Goal: Information Seeking & Learning: Learn about a topic

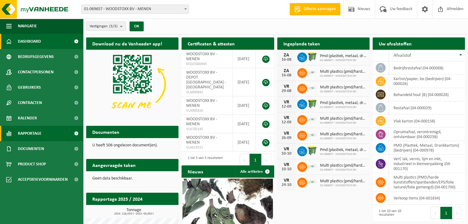
click at [72, 136] on span at bounding box center [76, 133] width 14 height 15
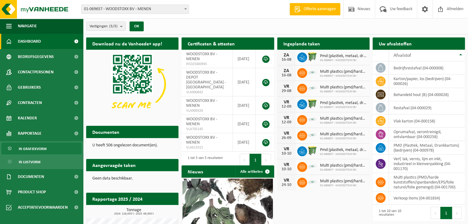
click at [64, 149] on link "In grafiekvorm" at bounding box center [42, 149] width 80 height 12
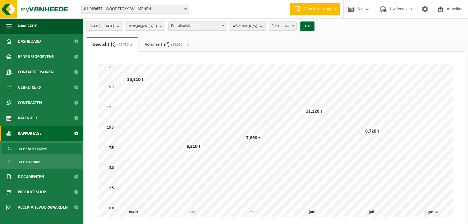
click at [185, 11] on span at bounding box center [185, 9] width 6 height 8
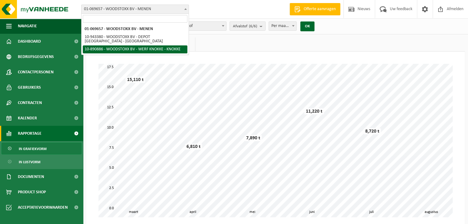
select select "114595"
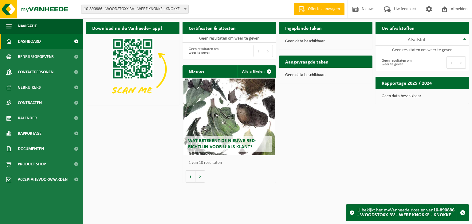
click at [178, 11] on span "10-890886 - WOODSTOXX BV - WERF KNOKKE - KNOKKE" at bounding box center [134, 9] width 107 height 9
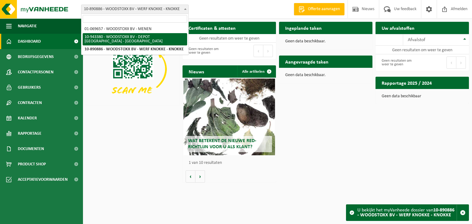
select select "140256"
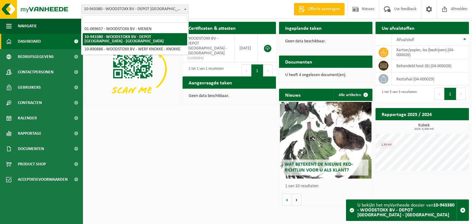
click at [187, 9] on span at bounding box center [185, 9] width 6 height 8
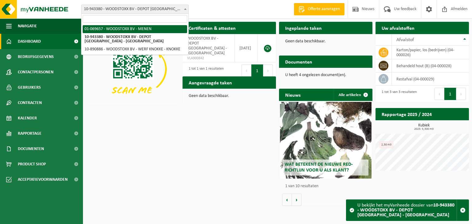
select select "18494"
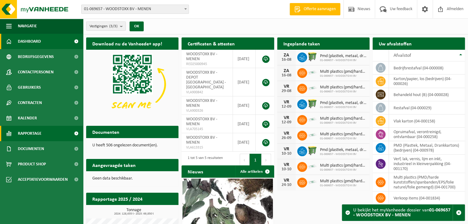
click at [72, 132] on span at bounding box center [76, 133] width 14 height 15
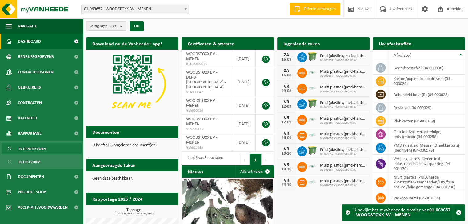
click at [64, 147] on link "In grafiekvorm" at bounding box center [42, 149] width 80 height 12
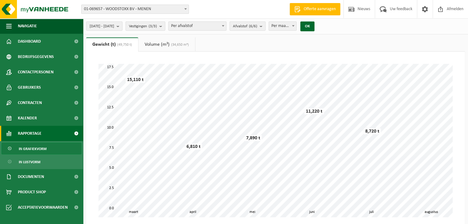
click at [182, 46] on span "(34,650 m³)" at bounding box center [178, 45] width 19 height 4
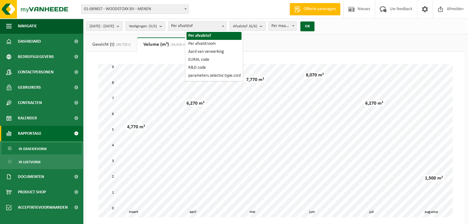
click at [226, 25] on span "Per afvalstof" at bounding box center [196, 26] width 57 height 9
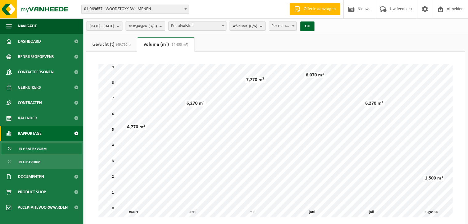
click at [253, 28] on span "Afvalstof (6/6)" at bounding box center [245, 26] width 24 height 9
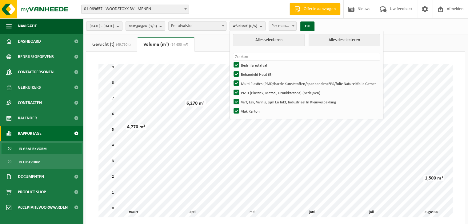
click at [253, 28] on span "Afvalstof (6/6)" at bounding box center [245, 26] width 24 height 9
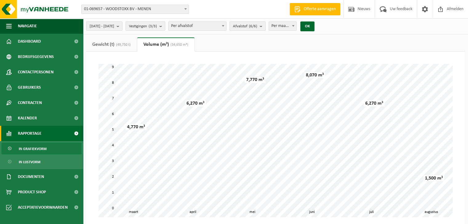
click at [253, 28] on span "Afvalstof (6/6)" at bounding box center [245, 26] width 24 height 9
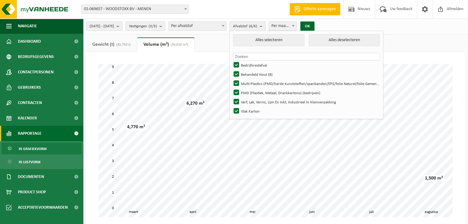
click at [253, 28] on span "Afvalstof (6/6)" at bounding box center [245, 26] width 24 height 9
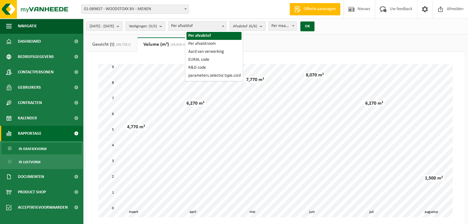
click at [206, 27] on span "Per afvalstof" at bounding box center [196, 26] width 57 height 9
click at [157, 23] on span "Vestigingen (3/3)" at bounding box center [143, 26] width 28 height 9
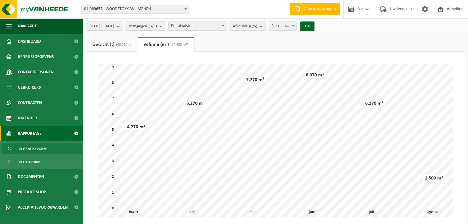
click at [117, 35] on div "2025-03-01 - 2025-08-13 Huidige maand Vorige maand Laatste 6 maanden Huidig jaa…" at bounding box center [234, 171] width 468 height 342
click at [116, 49] on link "Gewicht (t) (49,750 t)" at bounding box center [111, 44] width 51 height 14
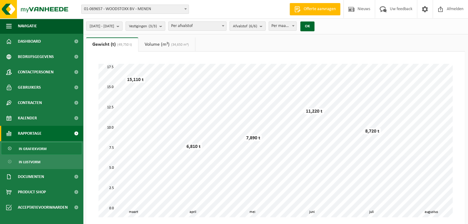
click at [265, 28] on b "submit" at bounding box center [262, 26] width 6 height 9
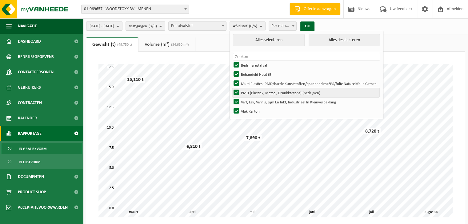
click at [252, 89] on label "PMD (Plastiek, Metaal, Drankkartons) (bedrijven)" at bounding box center [305, 92] width 147 height 9
click at [231, 88] on input "PMD (Plastiek, Metaal, Drankkartons) (bedrijven)" at bounding box center [231, 88] width 0 height 0
checkbox input "false"
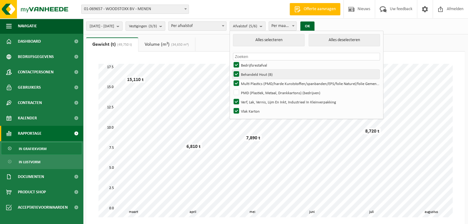
click at [253, 74] on label "Behandeld Hout (B)" at bounding box center [305, 74] width 147 height 9
click at [231, 70] on input "Behandeld Hout (B)" at bounding box center [231, 69] width 0 height 0
checkbox input "false"
click at [252, 62] on label "Bedrijfsrestafval" at bounding box center [305, 65] width 147 height 9
click at [231, 61] on input "Bedrijfsrestafval" at bounding box center [231, 60] width 0 height 0
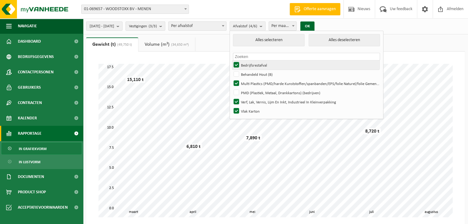
checkbox input "false"
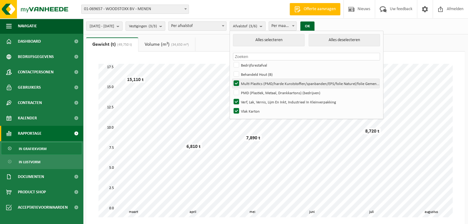
click at [253, 83] on label "Multi Plastics (PMD/harde Kunststoffen/spanbanden/EPS/folie Naturel/folie Gemen…" at bounding box center [305, 83] width 147 height 9
click at [231, 79] on input "Multi Plastics (PMD/harde Kunststoffen/spanbanden/EPS/folie Naturel/folie Gemen…" at bounding box center [231, 79] width 0 height 0
checkbox input "false"
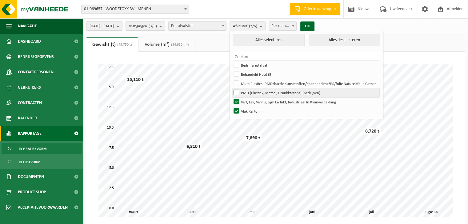
click at [254, 89] on label "PMD (Plastiek, Metaal, Drankkartons) (bedrijven)" at bounding box center [305, 92] width 147 height 9
click at [231, 88] on input "PMD (Plastiek, Metaal, Drankkartons) (bedrijven)" at bounding box center [231, 88] width 0 height 0
checkbox input "true"
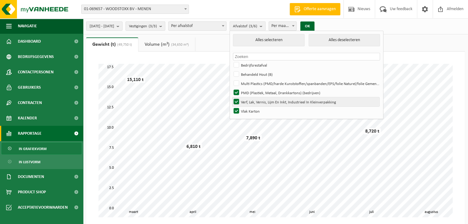
click at [254, 98] on label "Verf, Lak, Vernis, Lijm En Inkt, Industrieel In Kleinverpakking" at bounding box center [305, 101] width 147 height 9
click at [231, 97] on input "Verf, Lak, Vernis, Lijm En Inkt, Industrieel In Kleinverpakking" at bounding box center [231, 97] width 0 height 0
checkbox input "false"
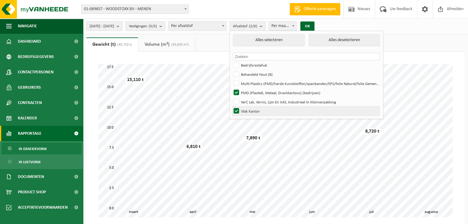
click at [254, 114] on label "Vlak Karton" at bounding box center [305, 111] width 147 height 9
click at [231, 107] on input "Vlak Karton" at bounding box center [231, 106] width 0 height 0
checkbox input "false"
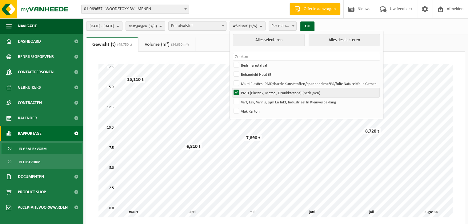
click at [254, 92] on label "PMD (Plastiek, Metaal, Drankkartons) (bedrijven)" at bounding box center [305, 92] width 147 height 9
click at [231, 88] on input "PMD (Plastiek, Metaal, Drankkartons) (bedrijven)" at bounding box center [231, 88] width 0 height 0
checkbox input "false"
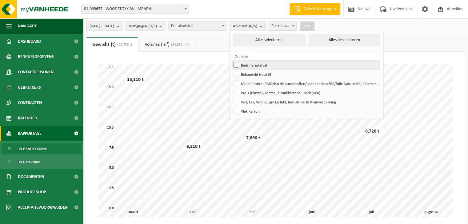
click at [252, 67] on label "Bedrijfsrestafval" at bounding box center [305, 65] width 147 height 9
click at [231, 61] on input "Bedrijfsrestafval" at bounding box center [231, 60] width 0 height 0
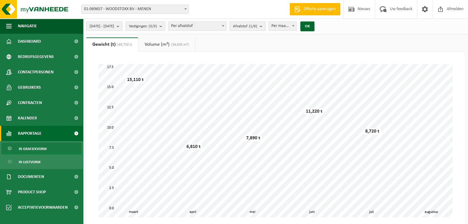
click at [265, 27] on button "Afvalstof (1/6)" at bounding box center [247, 26] width 36 height 9
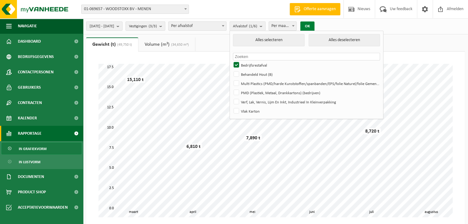
click at [314, 24] on button "OK" at bounding box center [307, 27] width 14 height 10
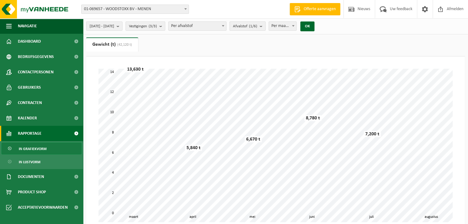
click at [265, 25] on b "submit" at bounding box center [262, 26] width 6 height 9
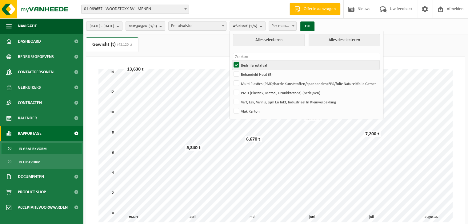
click at [254, 65] on label "Bedrijfsrestafval" at bounding box center [305, 65] width 147 height 9
click at [231, 61] on input "Bedrijfsrestafval" at bounding box center [231, 60] width 0 height 0
checkbox input "false"
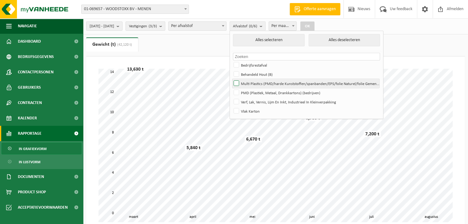
click at [256, 81] on label "Multi Plastics (PMD/harde Kunststoffen/spanbanden/EPS/folie Naturel/folie Gemen…" at bounding box center [305, 83] width 147 height 9
click at [231, 79] on input "Multi Plastics (PMD/harde Kunststoffen/spanbanden/EPS/folie Naturel/folie Gemen…" at bounding box center [231, 79] width 0 height 0
checkbox input "true"
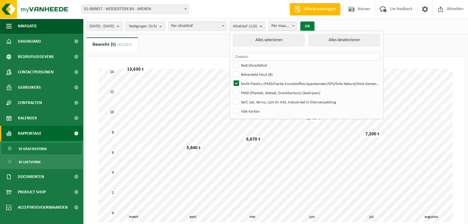
click at [314, 27] on button "OK" at bounding box center [307, 27] width 14 height 10
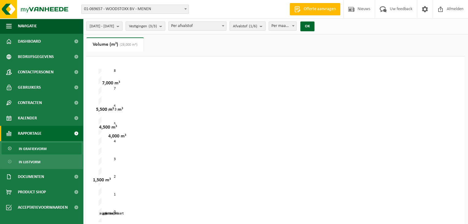
click at [257, 26] on span "Afvalstof (1/6)" at bounding box center [245, 26] width 24 height 9
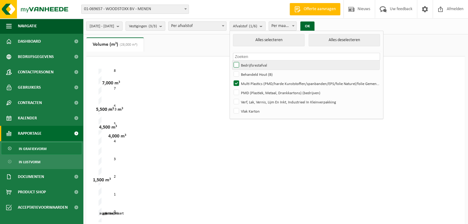
click at [257, 65] on label "Bedrijfsrestafval" at bounding box center [305, 65] width 147 height 9
click at [231, 61] on input "Bedrijfsrestafval" at bounding box center [231, 60] width 0 height 0
checkbox input "true"
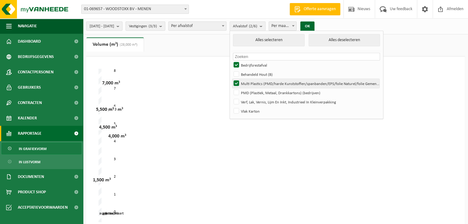
click at [255, 84] on label "Multi Plastics (PMD/harde Kunststoffen/spanbanden/EPS/folie Naturel/folie Gemen…" at bounding box center [305, 83] width 147 height 9
click at [231, 79] on input "Multi Plastics (PMD/harde Kunststoffen/spanbanden/EPS/folie Naturel/folie Gemen…" at bounding box center [231, 79] width 0 height 0
checkbox input "false"
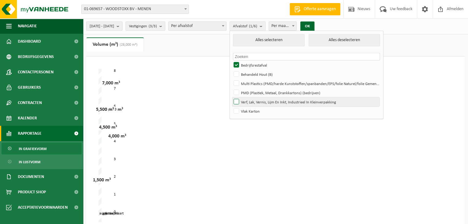
click at [251, 104] on label "Verf, Lak, Vernis, Lijm En Inkt, Industrieel In Kleinverpakking" at bounding box center [305, 101] width 147 height 9
click at [231, 97] on input "Verf, Lak, Vernis, Lijm En Inkt, Industrieel In Kleinverpakking" at bounding box center [231, 97] width 0 height 0
checkbox input "true"
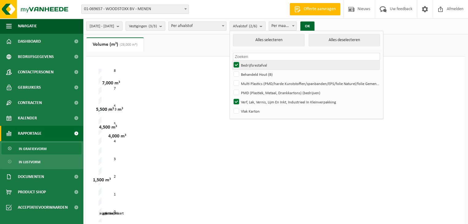
click at [251, 66] on label "Bedrijfsrestafval" at bounding box center [305, 65] width 147 height 9
click at [231, 61] on input "Bedrijfsrestafval" at bounding box center [231, 60] width 0 height 0
click at [314, 26] on button "OK" at bounding box center [307, 27] width 14 height 10
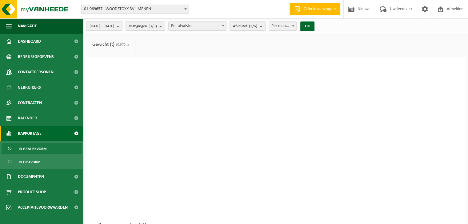
click at [257, 26] on span "Afvalstof (1/6)" at bounding box center [245, 26] width 24 height 9
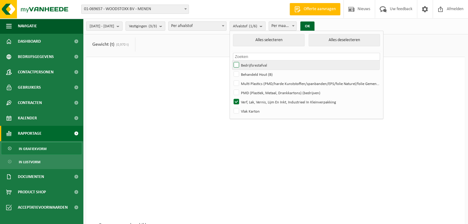
click at [269, 66] on label "Bedrijfsrestafval" at bounding box center [305, 65] width 147 height 9
click at [231, 61] on input "Bedrijfsrestafval" at bounding box center [231, 60] width 0 height 0
checkbox input "true"
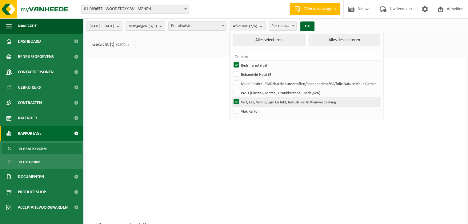
click at [248, 104] on label "Verf, Lak, Vernis, Lijm En Inkt, Industrieel In Kleinverpakking" at bounding box center [305, 101] width 147 height 9
click at [231, 97] on input "Verf, Lak, Vernis, Lijm En Inkt, Industrieel In Kleinverpakking" at bounding box center [231, 97] width 0 height 0
checkbox input "false"
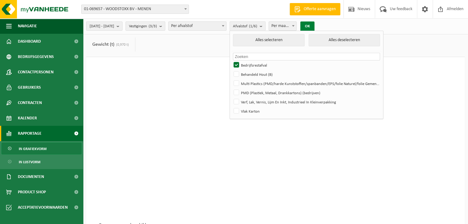
click at [314, 23] on button "OK" at bounding box center [307, 27] width 14 height 10
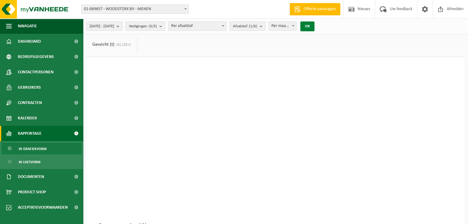
click at [314, 23] on button "OK" at bounding box center [307, 27] width 14 height 10
drag, startPoint x: 306, startPoint y: 27, endPoint x: 307, endPoint y: 34, distance: 6.5
select select "1"
click at [314, 28] on button "OK" at bounding box center [307, 27] width 14 height 10
click at [296, 30] on span "Per week" at bounding box center [282, 26] width 27 height 9
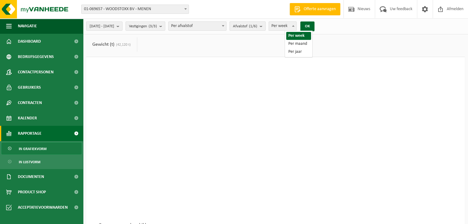
click at [257, 25] on count "(1/6)" at bounding box center [253, 26] width 8 height 4
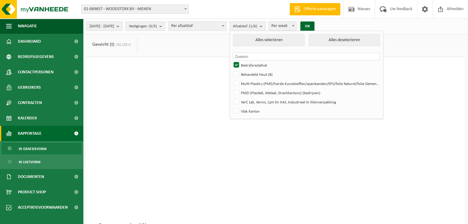
click at [425, 71] on div at bounding box center [275, 146] width 354 height 154
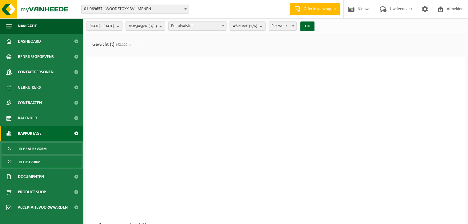
click at [34, 163] on span "In lijstvorm" at bounding box center [30, 162] width 22 height 12
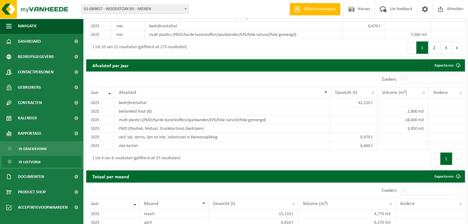
scroll to position [547, 0]
